Goal: Task Accomplishment & Management: Manage account settings

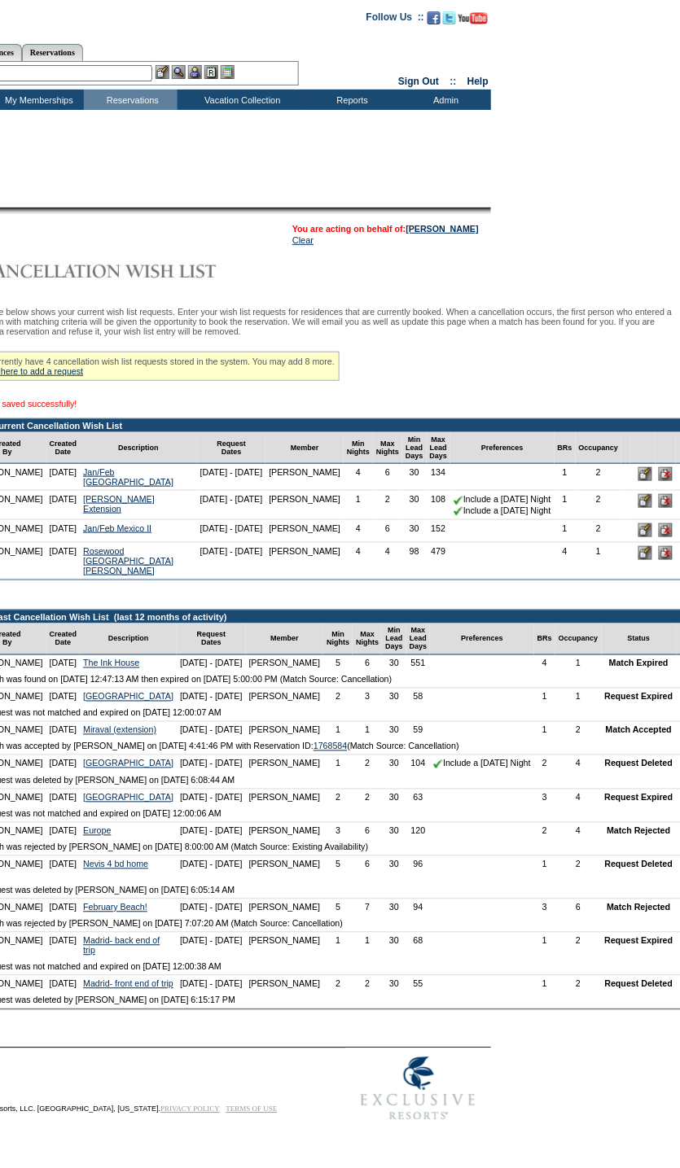
scroll to position [0, 140]
click at [640, 537] on input "image" at bounding box center [645, 530] width 14 height 14
click at [466, 231] on link "[PERSON_NAME]" at bounding box center [442, 229] width 72 height 10
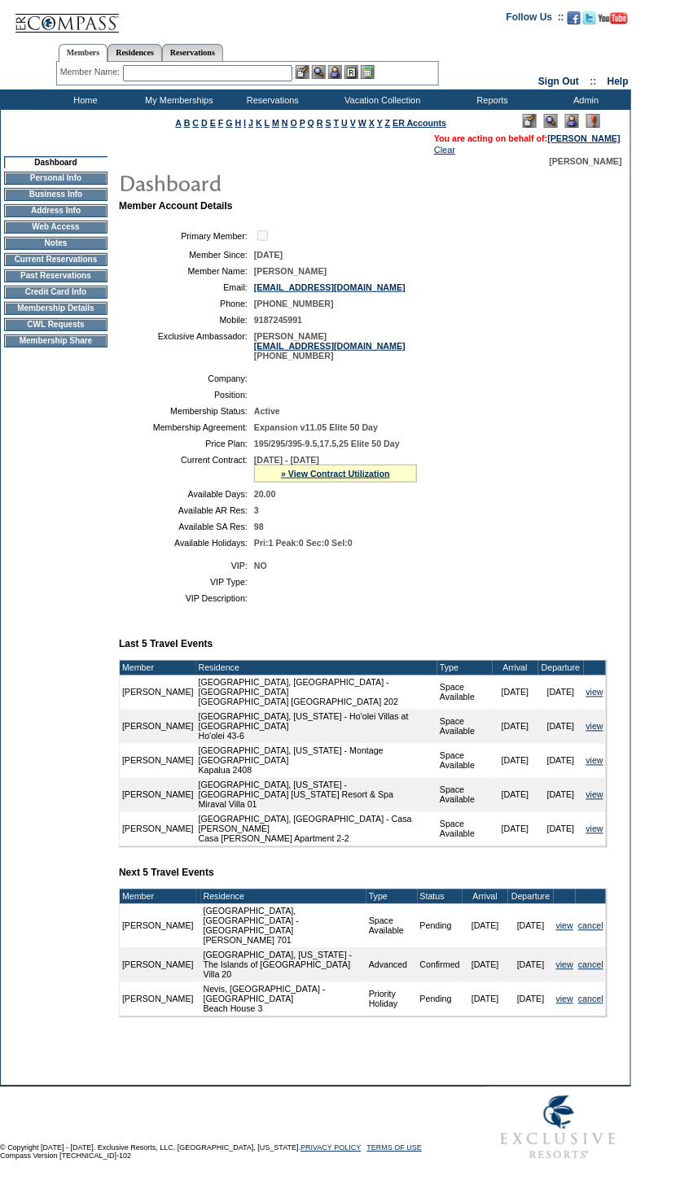
click at [72, 331] on td "CWL Requests" at bounding box center [55, 324] width 103 height 13
